Goal: Browse casually: Explore the website without a specific task or goal

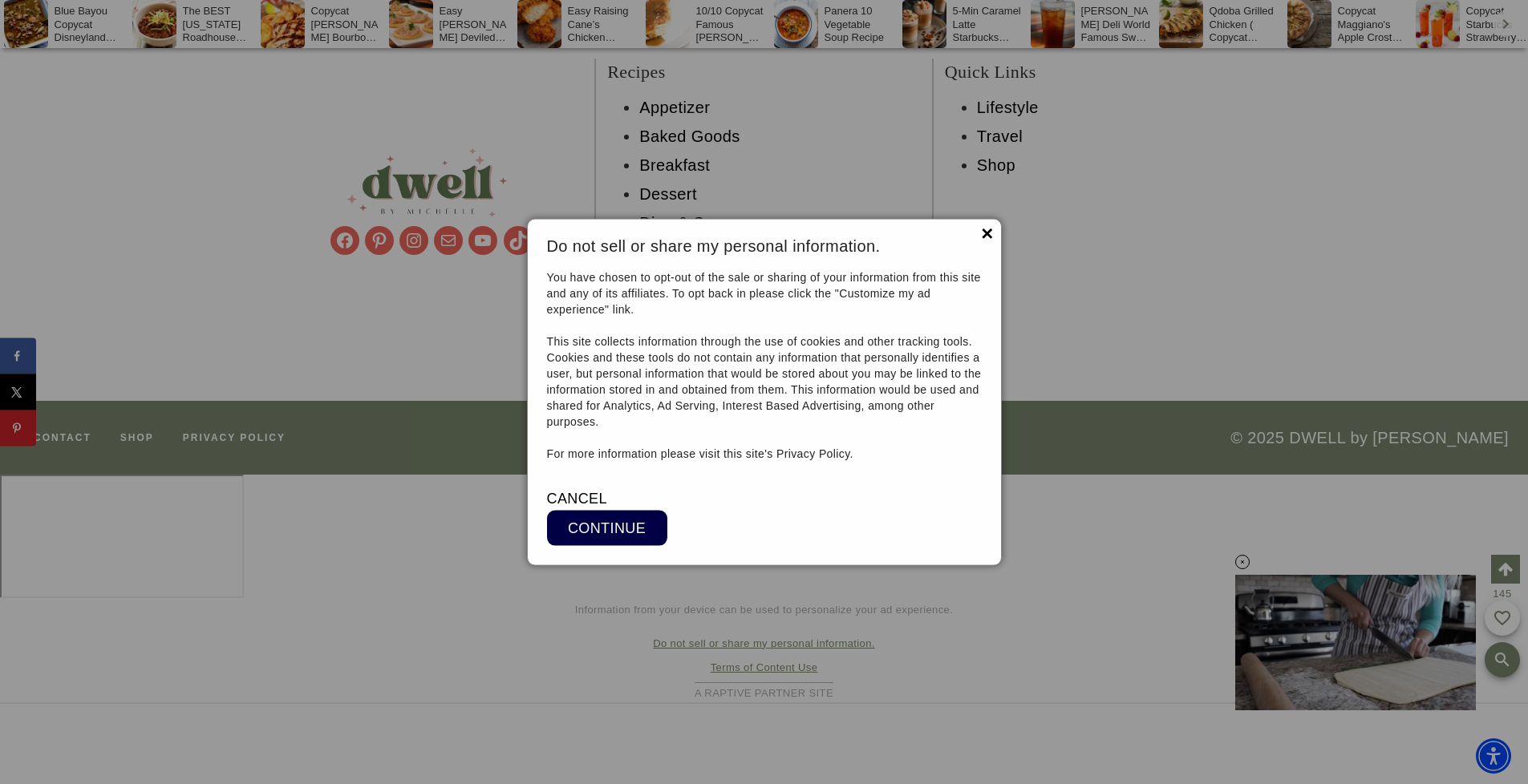
scroll to position [17402, 0]
